Goal: Task Accomplishment & Management: Manage account settings

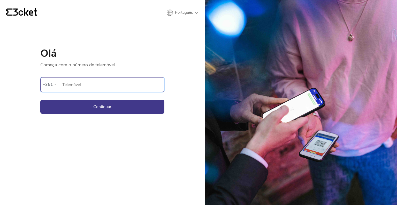
click at [145, 85] on input "Telemóvel" at bounding box center [113, 84] width 102 height 14
type input "914524161"
click at [116, 106] on button "Continuar" at bounding box center [102, 107] width 124 height 14
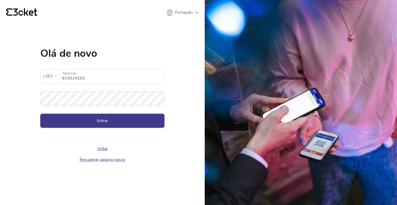
click at [94, 118] on button "Entrar" at bounding box center [102, 121] width 124 height 14
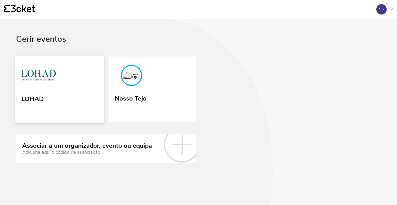
click at [91, 84] on link "LOHAD" at bounding box center [59, 89] width 89 height 67
